Goal: Transaction & Acquisition: Purchase product/service

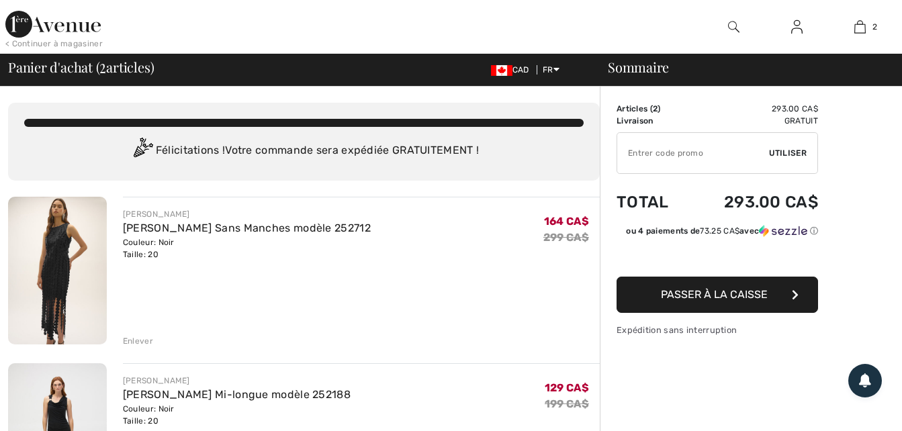
checkbox input "true"
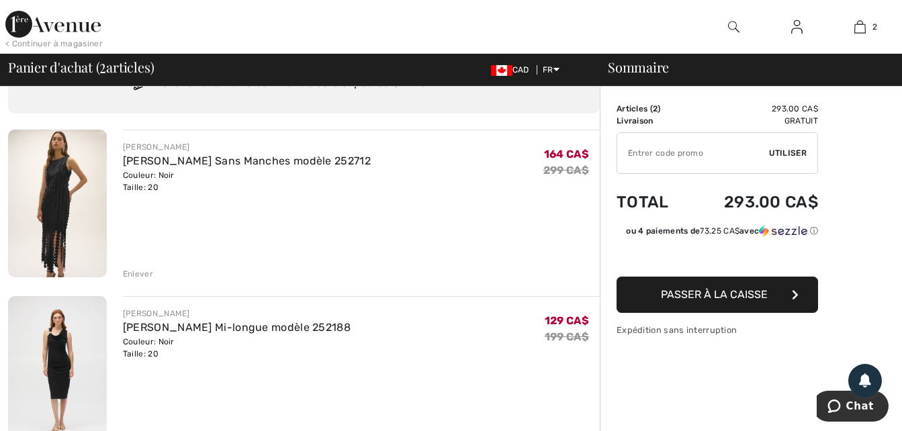
scroll to position [134, 0]
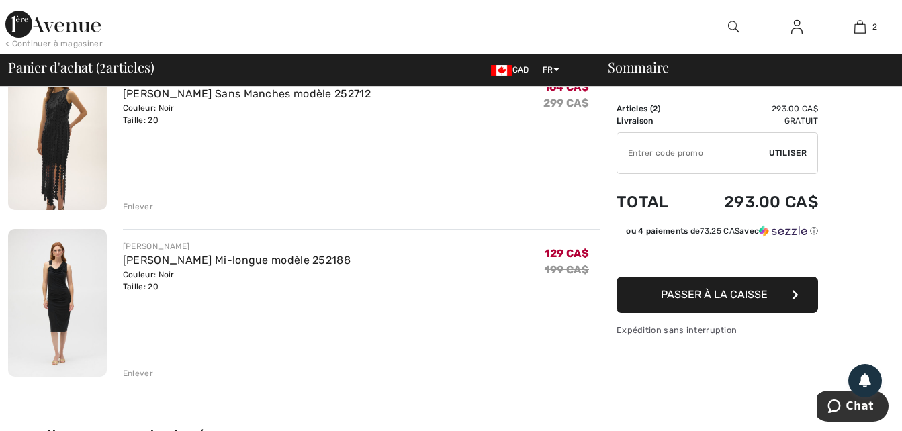
click at [130, 374] on div "Enlever" at bounding box center [138, 373] width 30 height 12
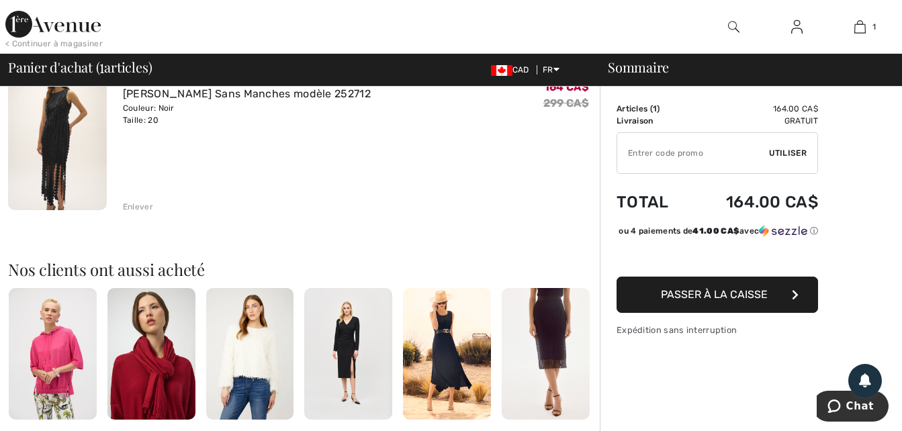
scroll to position [0, 0]
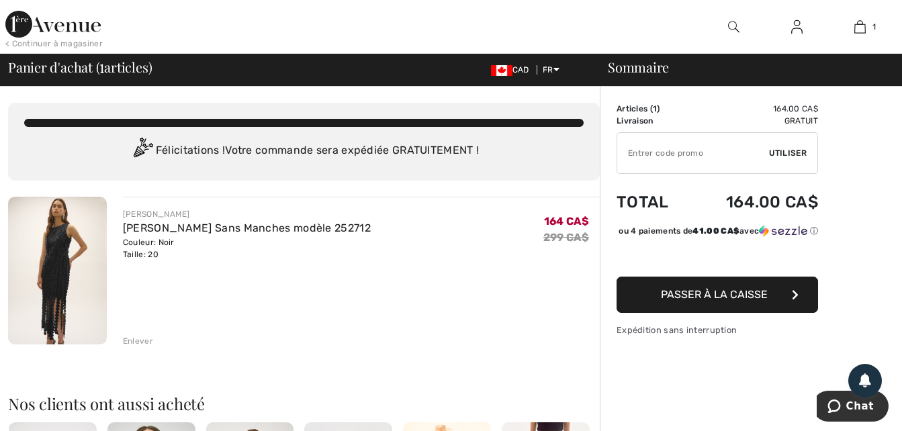
click at [58, 259] on img at bounding box center [57, 271] width 99 height 148
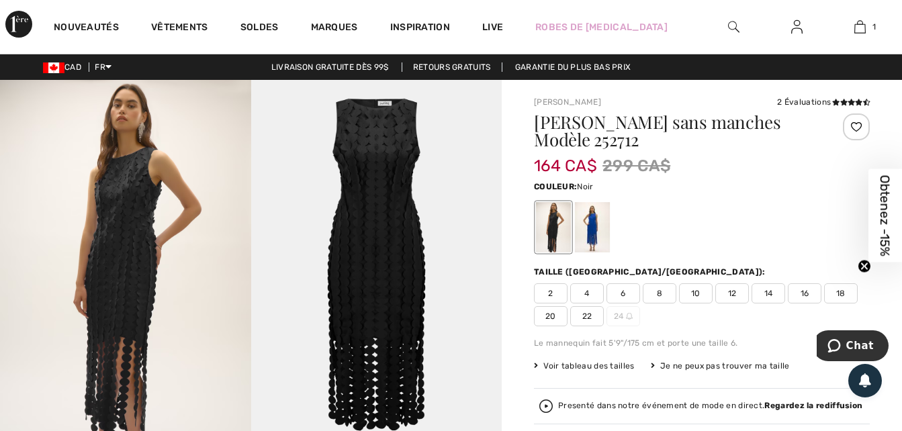
click at [380, 232] on img at bounding box center [376, 268] width 251 height 376
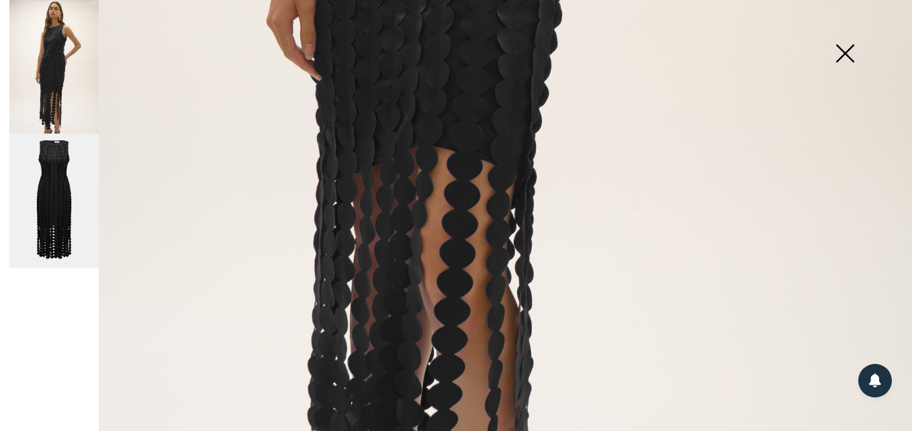
scroll to position [786, 0]
